Goal: Transaction & Acquisition: Purchase product/service

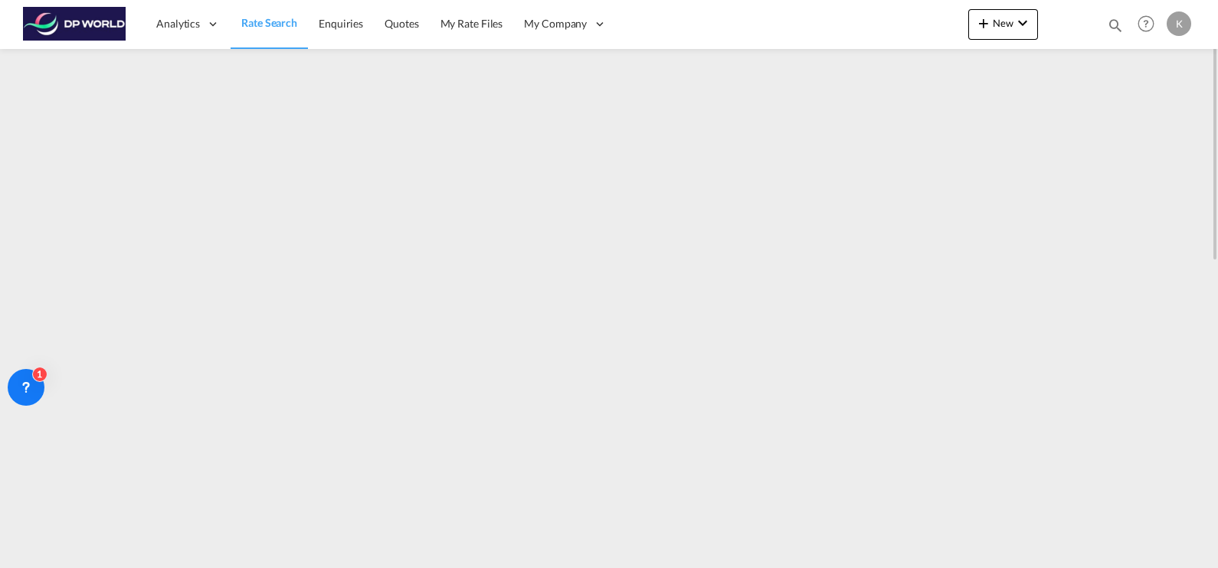
click at [254, 34] on link "Rate Search" at bounding box center [269, 24] width 77 height 50
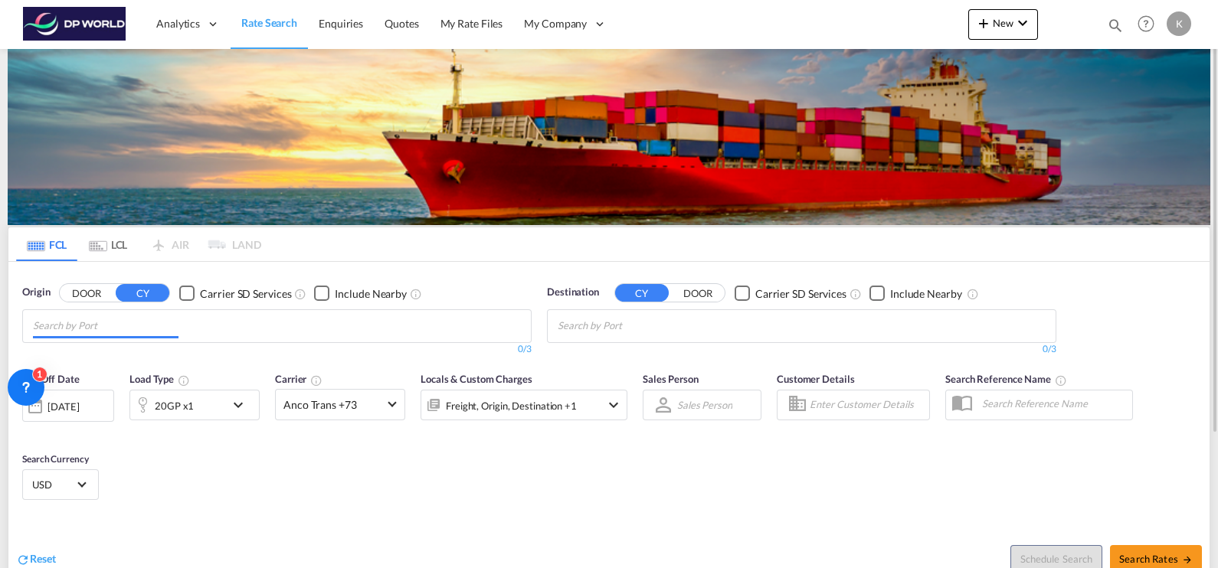
click at [130, 334] on input "Chips input." at bounding box center [106, 326] width 146 height 25
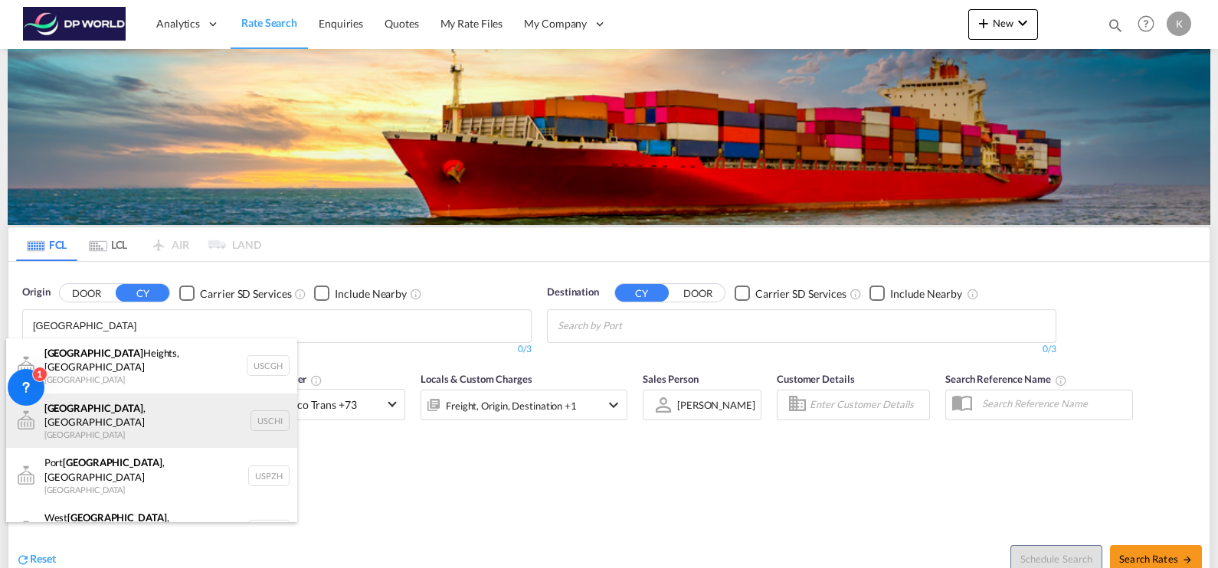
type input "[GEOGRAPHIC_DATA]"
click at [159, 413] on div "[GEOGRAPHIC_DATA] , IL United States USCHI" at bounding box center [151, 421] width 291 height 55
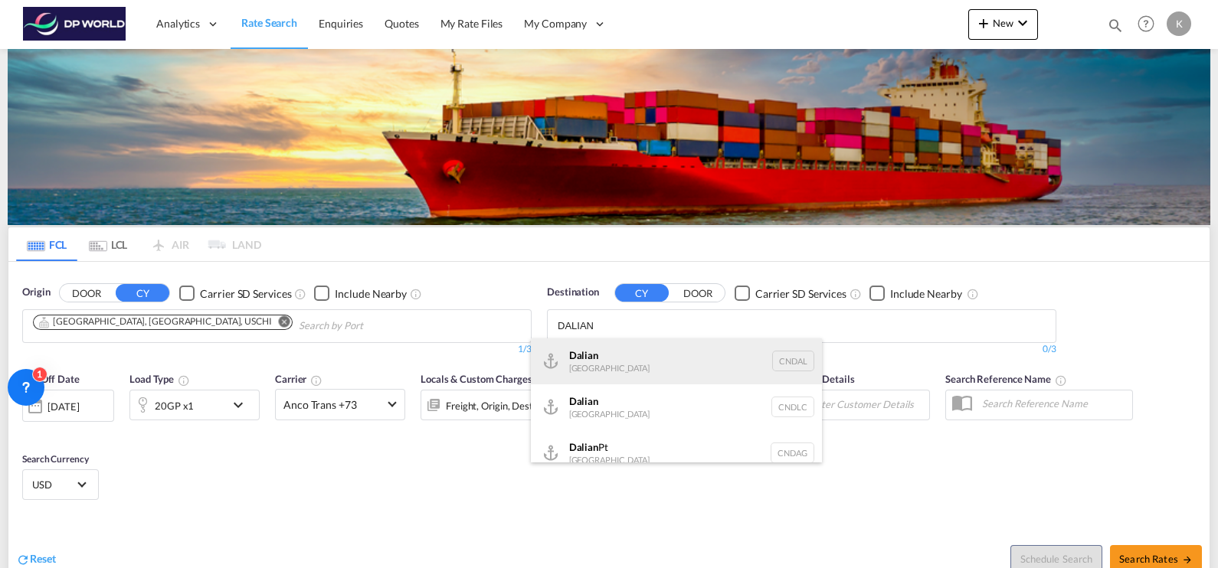
type input "DALIAN"
click at [639, 361] on div "Dalian [GEOGRAPHIC_DATA] [GEOGRAPHIC_DATA]" at bounding box center [676, 362] width 291 height 46
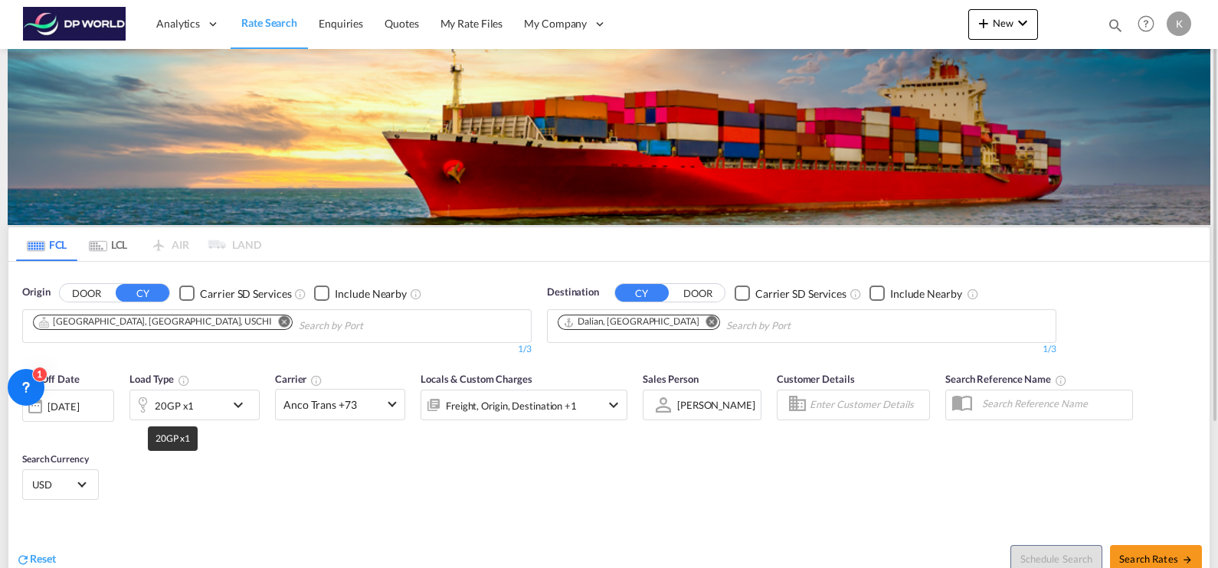
click at [180, 407] on div "20GP x1" at bounding box center [174, 405] width 39 height 21
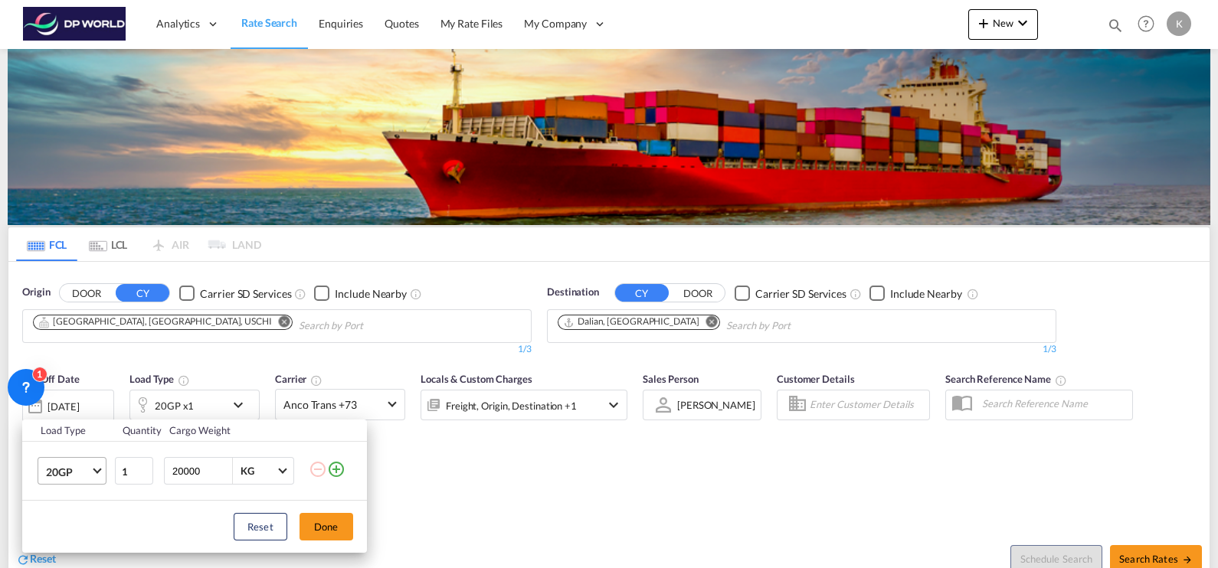
click at [97, 413] on md-select-value "20GP" at bounding box center [74, 471] width 61 height 26
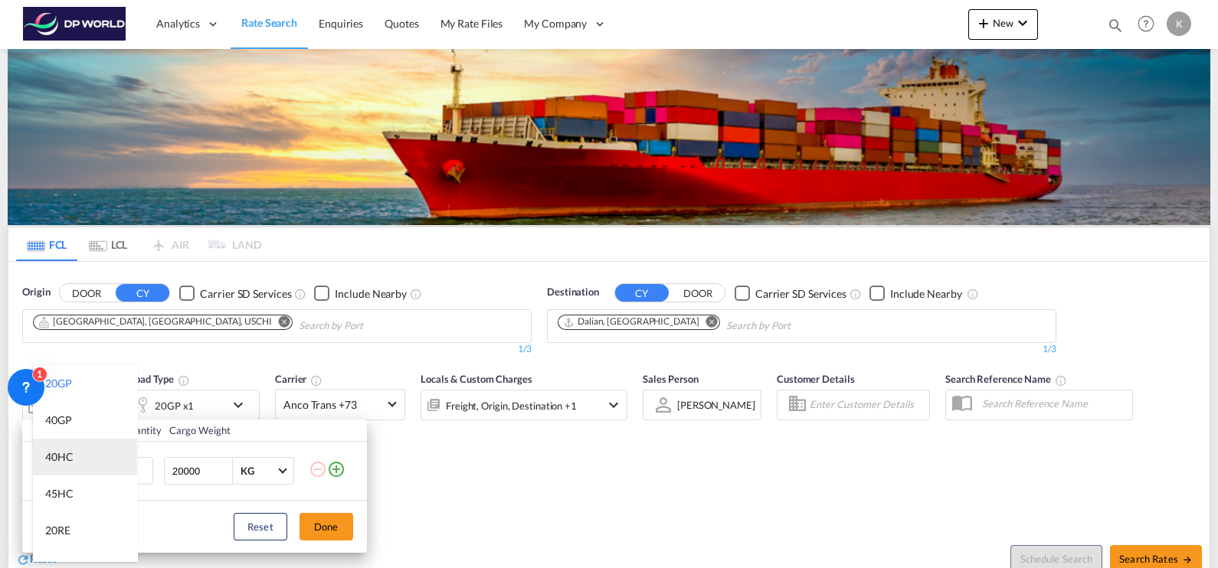
click at [82, 413] on md-option "40HC" at bounding box center [85, 457] width 104 height 37
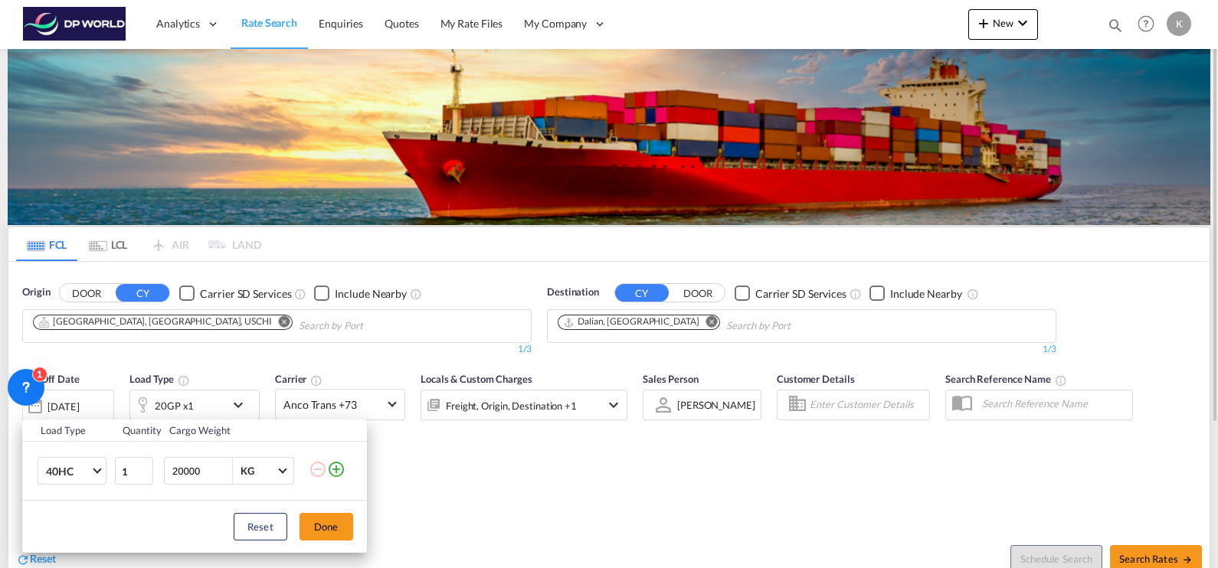
click at [330, 413] on button "Done" at bounding box center [327, 527] width 54 height 28
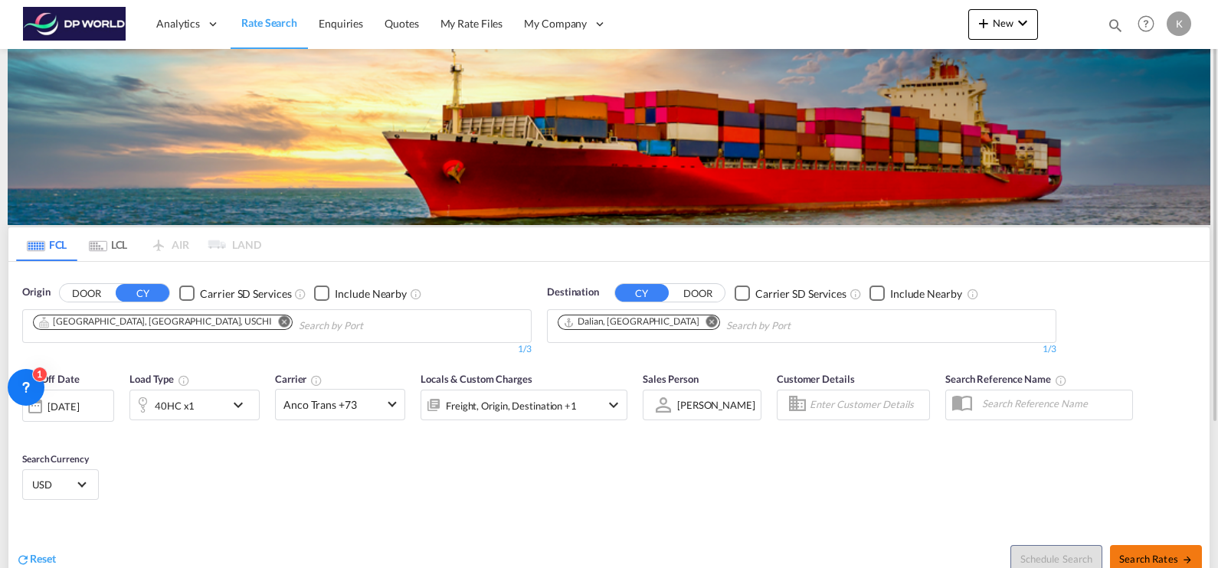
click at [885, 413] on span "Search Rates" at bounding box center [1156, 559] width 74 height 12
type input "USCHI to CNDAL / [DATE]"
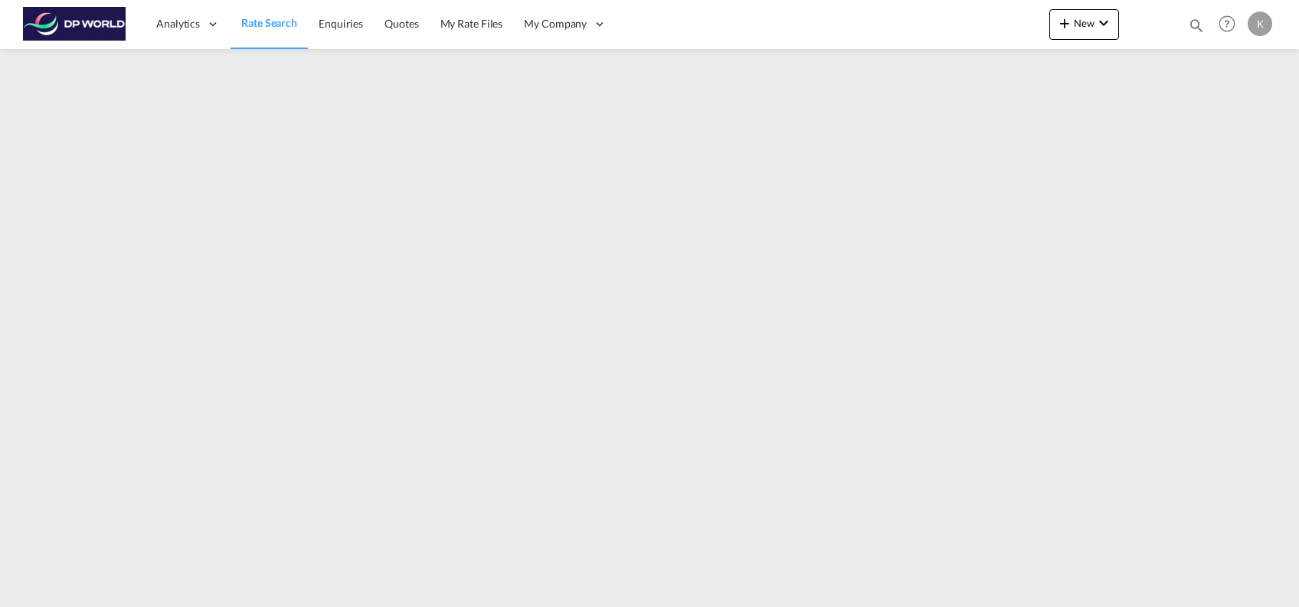
click at [286, 25] on span "Rate Search" at bounding box center [269, 22] width 56 height 13
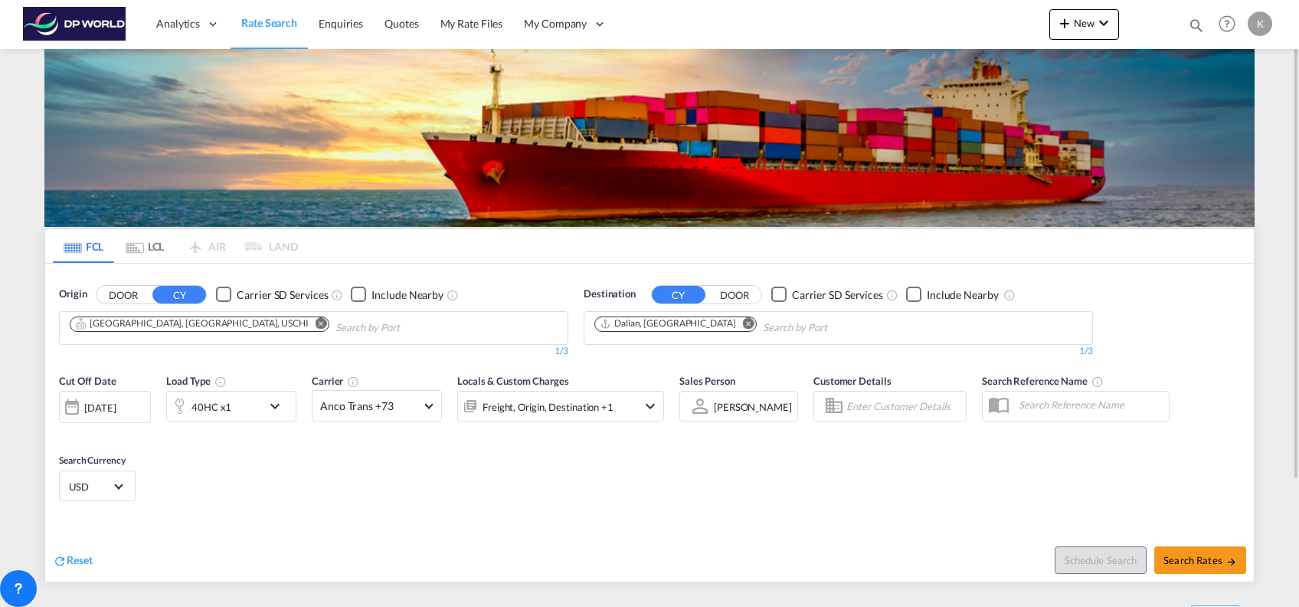
click at [316, 323] on md-icon "Remove" at bounding box center [321, 322] width 11 height 11
click at [743, 326] on md-icon "Remove" at bounding box center [748, 322] width 11 height 11
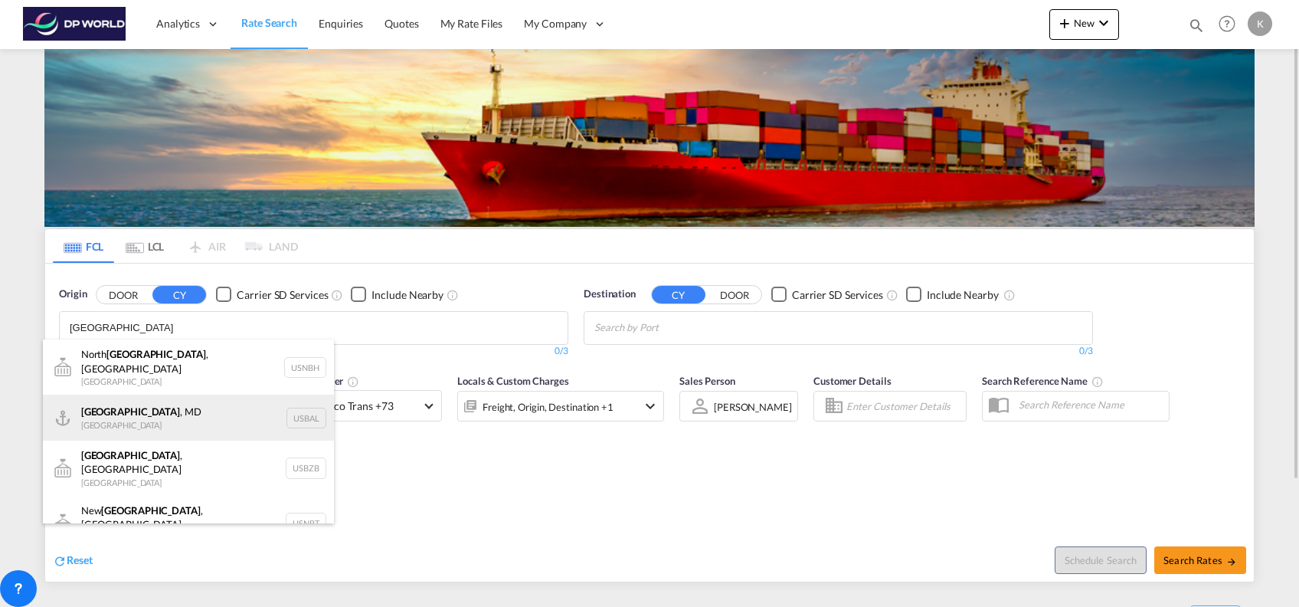
type input "baltimore"
click at [194, 411] on div "Baltimore , MD United States USBAL" at bounding box center [188, 418] width 291 height 46
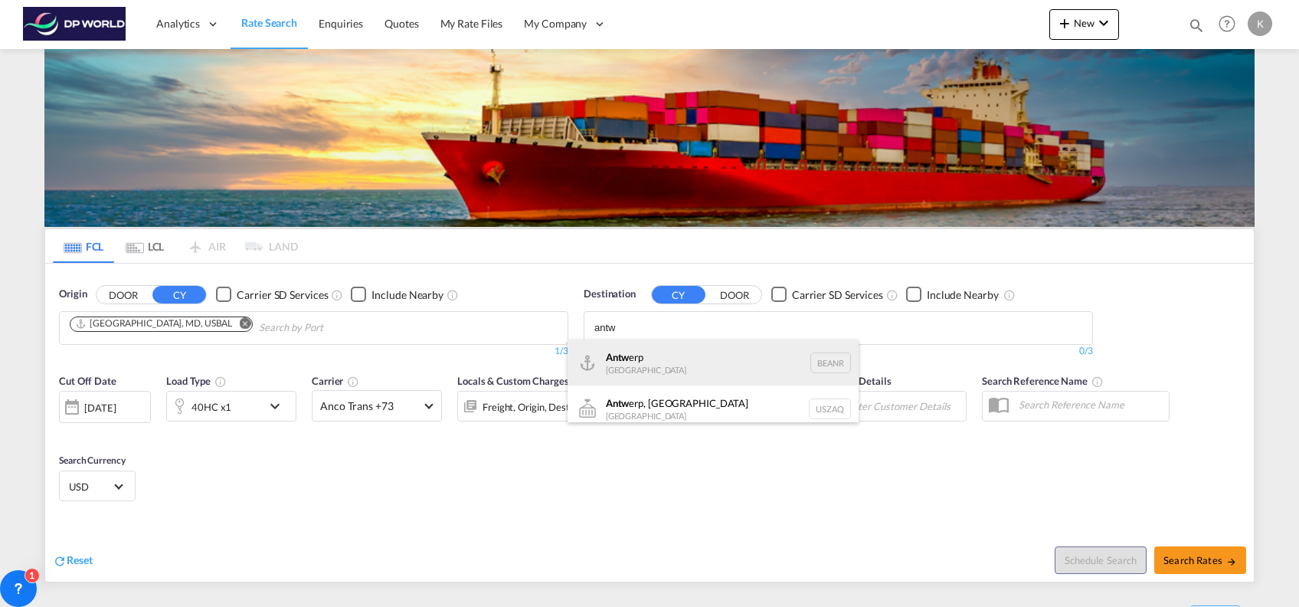
type input "antw"
click at [690, 365] on div "Antw erp Belgium BEANR" at bounding box center [713, 362] width 291 height 46
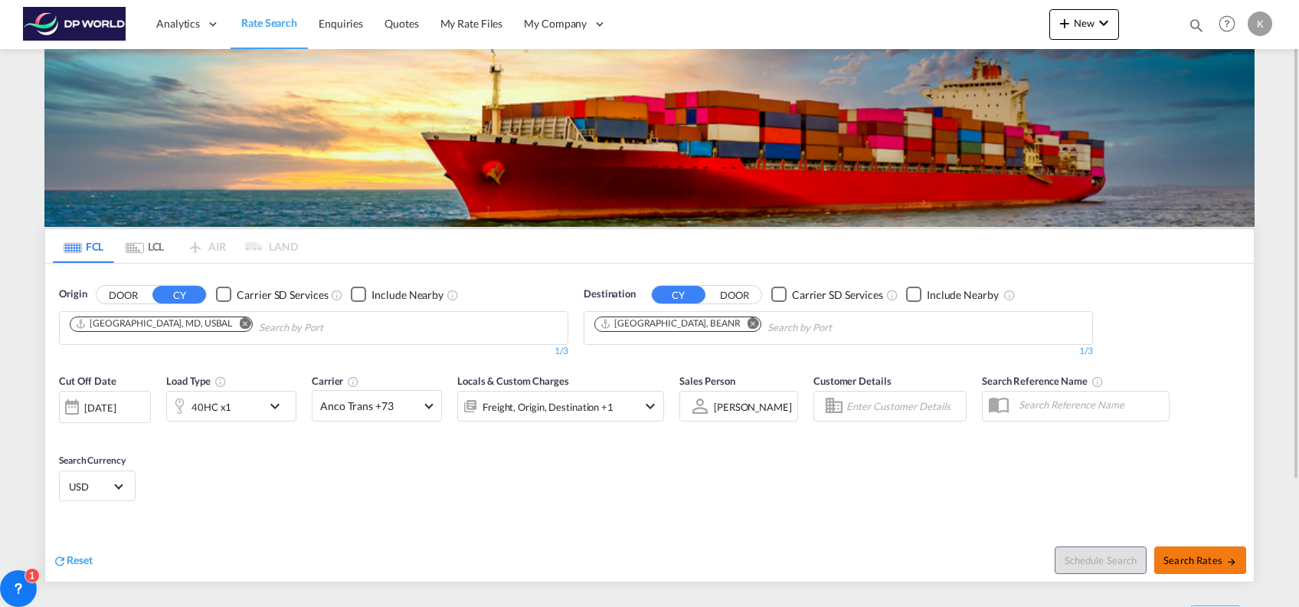
click at [1195, 551] on button "Search Rates" at bounding box center [1201, 560] width 92 height 28
type input "USBAL to BEANR / 14 Aug 2025"
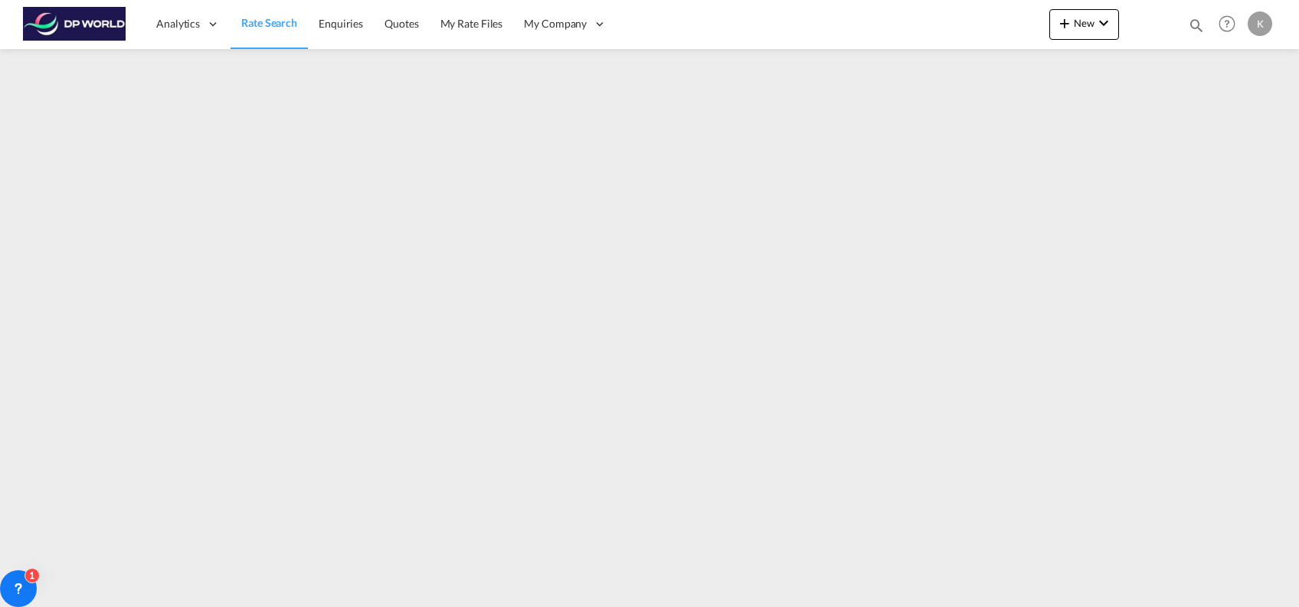
click at [268, 20] on span "Rate Search" at bounding box center [269, 22] width 56 height 13
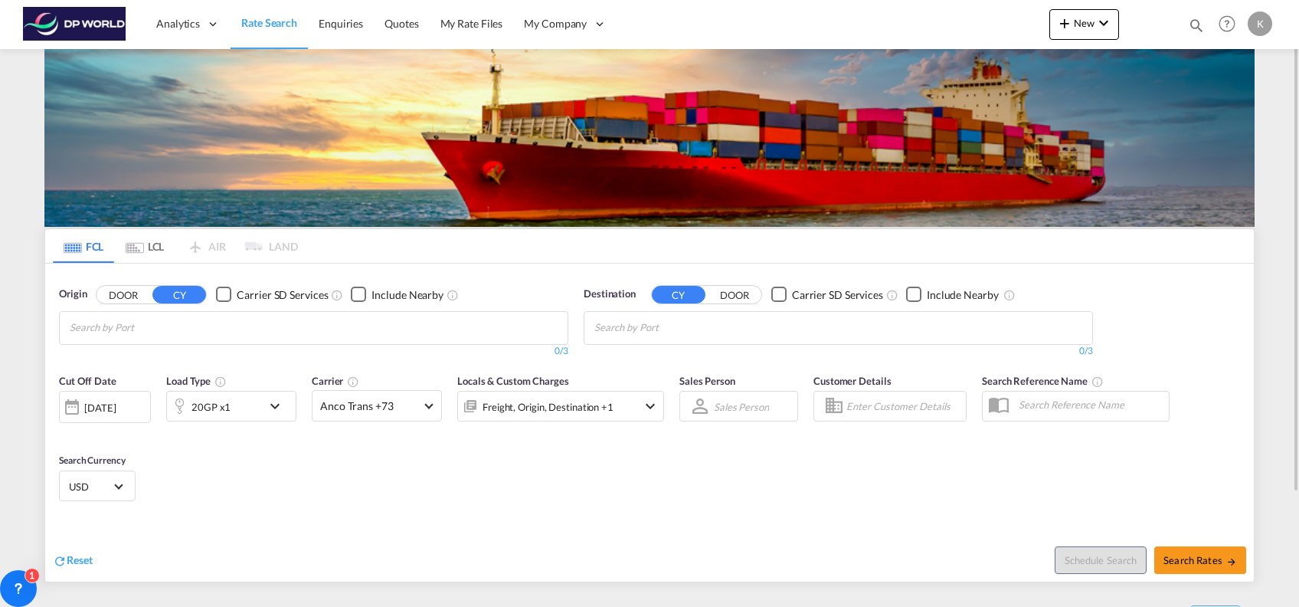
click at [210, 330] on input "Chips input." at bounding box center [143, 328] width 146 height 25
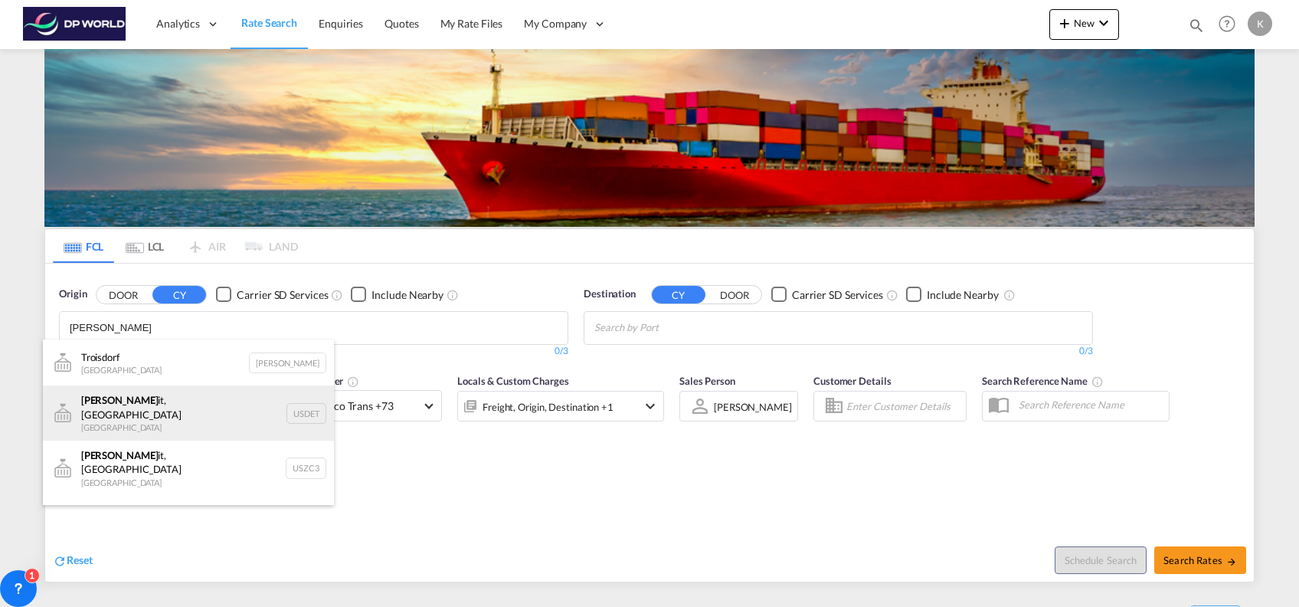
type input "DETRO"
click at [195, 411] on div "Detro it, MI United States USDET" at bounding box center [188, 412] width 291 height 55
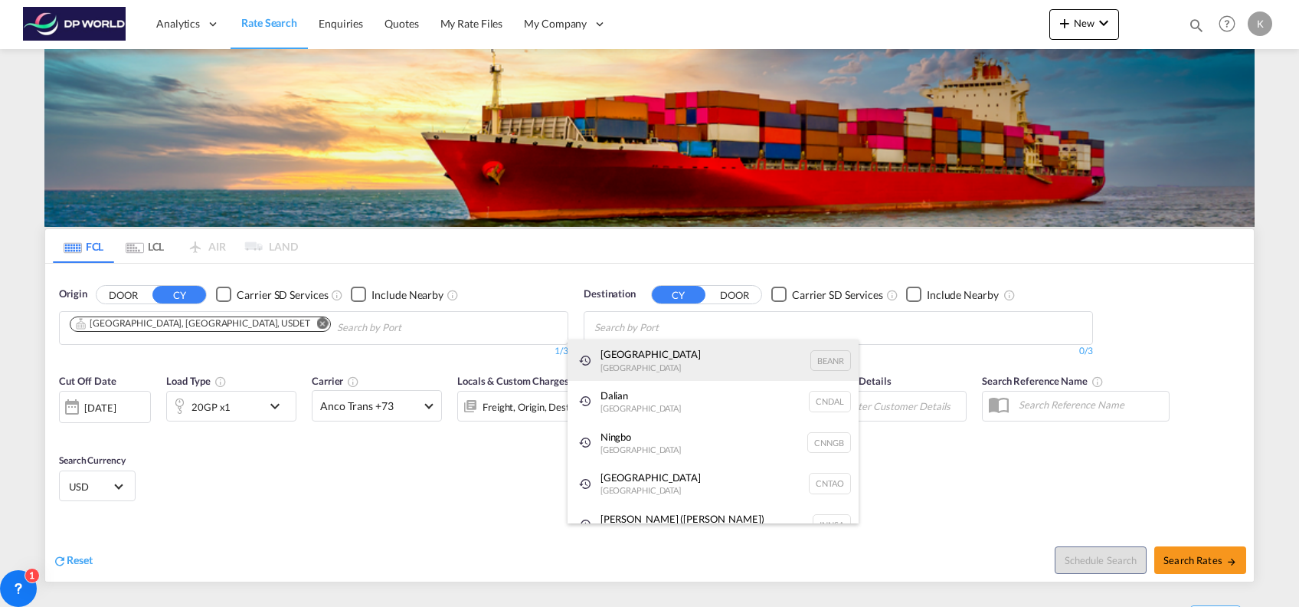
click at [693, 364] on div "Antwerp Belgium BEANR" at bounding box center [713, 359] width 291 height 41
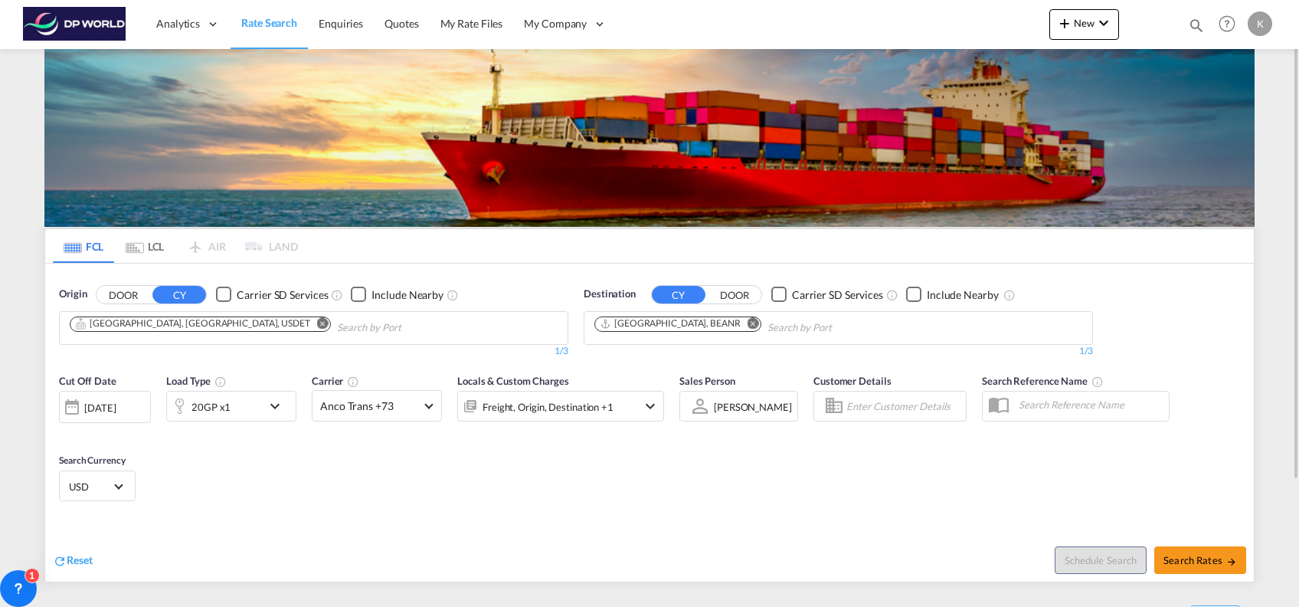
click at [282, 407] on md-icon "icon-chevron-down" at bounding box center [279, 406] width 26 height 18
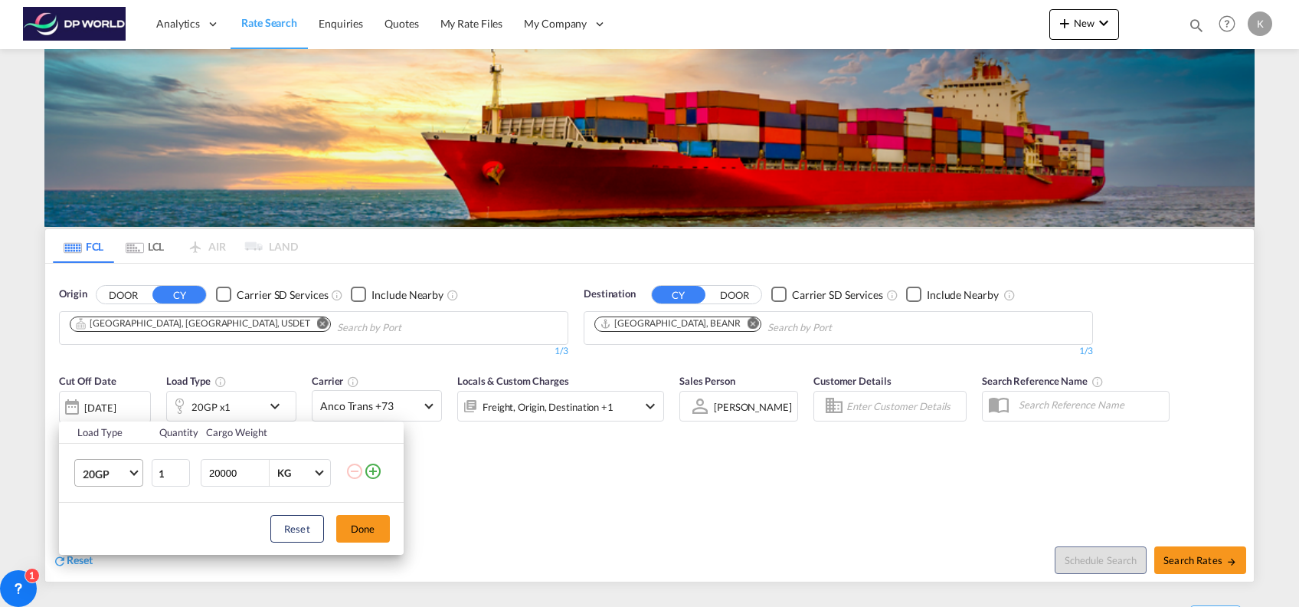
click at [119, 473] on span "20GP" at bounding box center [105, 474] width 44 height 15
click at [120, 498] on md-option "40HC" at bounding box center [122, 495] width 104 height 37
click at [383, 528] on button "Done" at bounding box center [363, 529] width 54 height 28
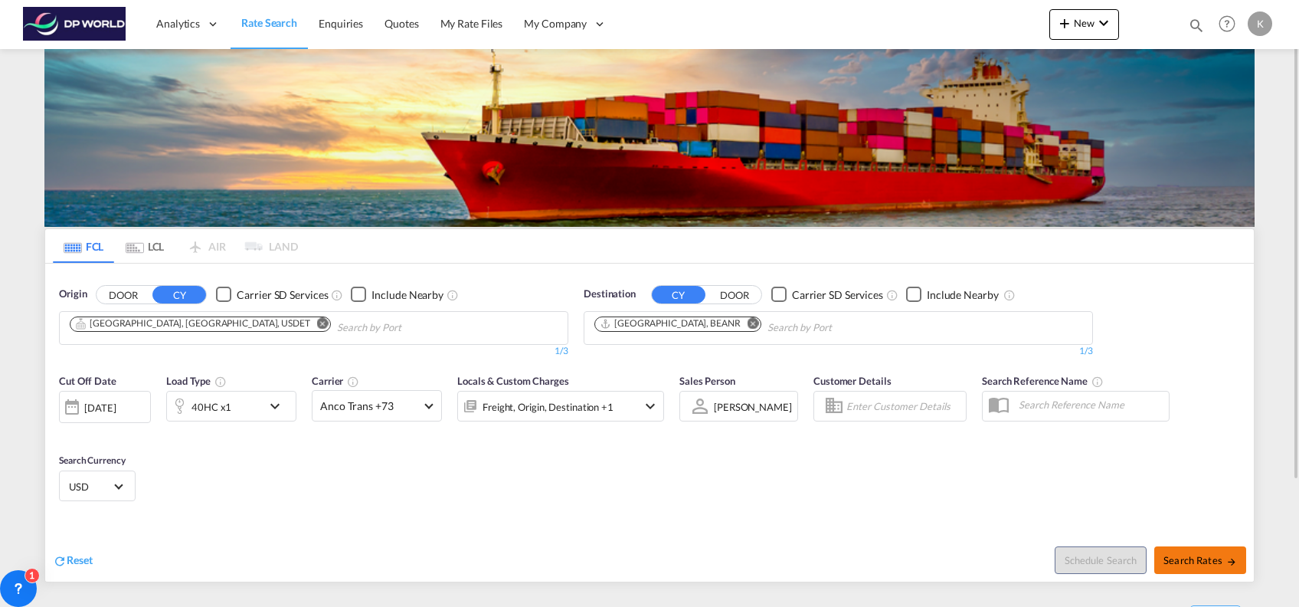
click at [1217, 554] on span "Search Rates" at bounding box center [1201, 560] width 74 height 12
type input "USDET to BEANR / 14 Aug 2025"
